Goal: Task Accomplishment & Management: Manage account settings

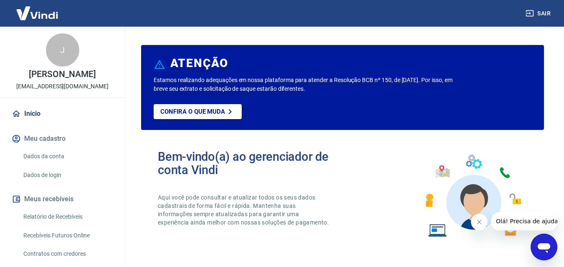
click at [483, 221] on button "Fechar mensagem da empresa" at bounding box center [478, 222] width 17 height 17
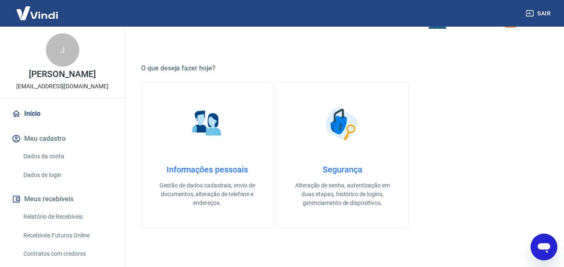
scroll to position [209, 0]
click at [88, 217] on link "Relatório de Recebíveis" at bounding box center [67, 217] width 95 height 17
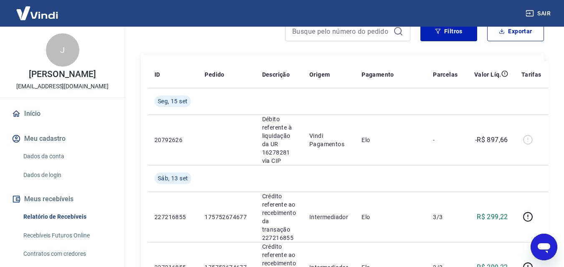
scroll to position [83, 0]
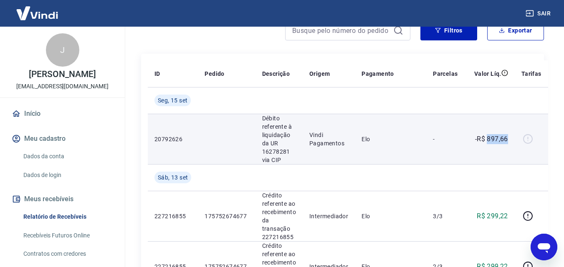
drag, startPoint x: 511, startPoint y: 139, endPoint x: 487, endPoint y: 140, distance: 23.8
click at [487, 140] on td "-R$ 897,66" at bounding box center [489, 139] width 50 height 50
copy p "897,66"
click at [379, 157] on td "Elo" at bounding box center [390, 139] width 71 height 50
